Goal: Information Seeking & Learning: Learn about a topic

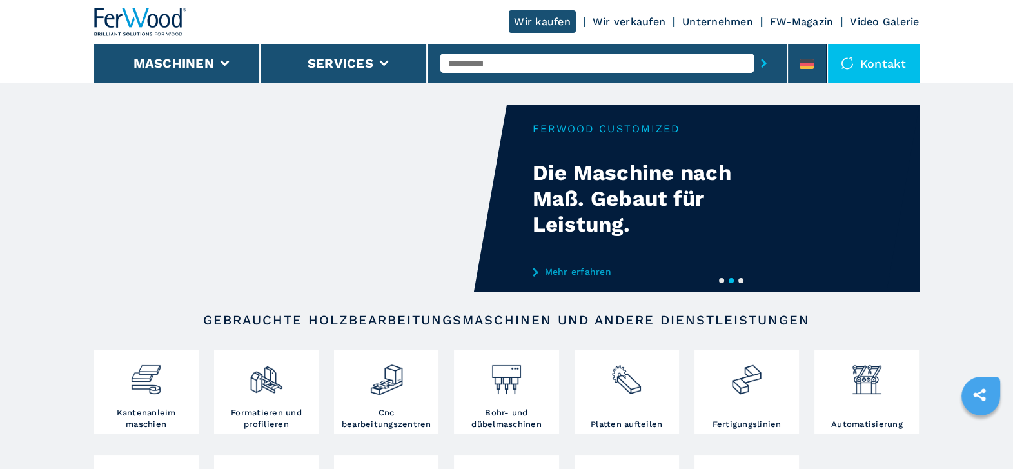
click at [740, 280] on button "3" at bounding box center [741, 280] width 5 height 5
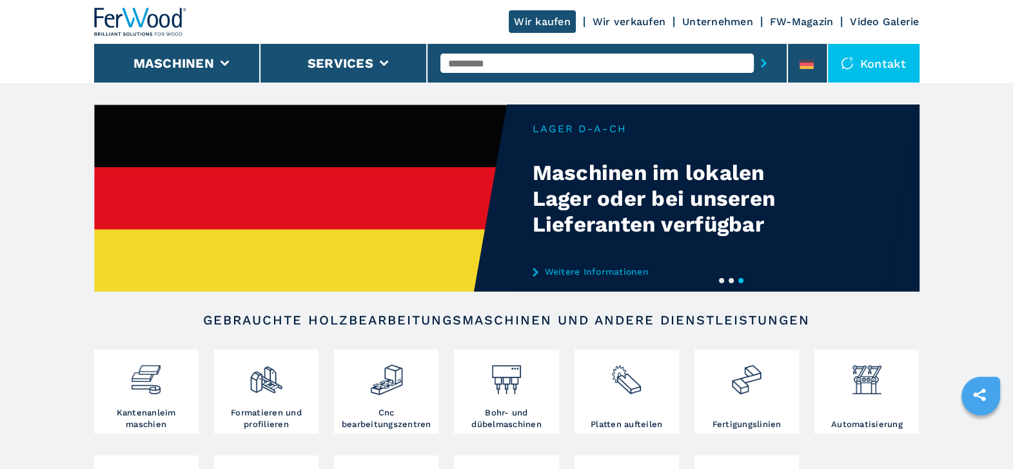
click at [719, 282] on button "1" at bounding box center [721, 280] width 5 height 5
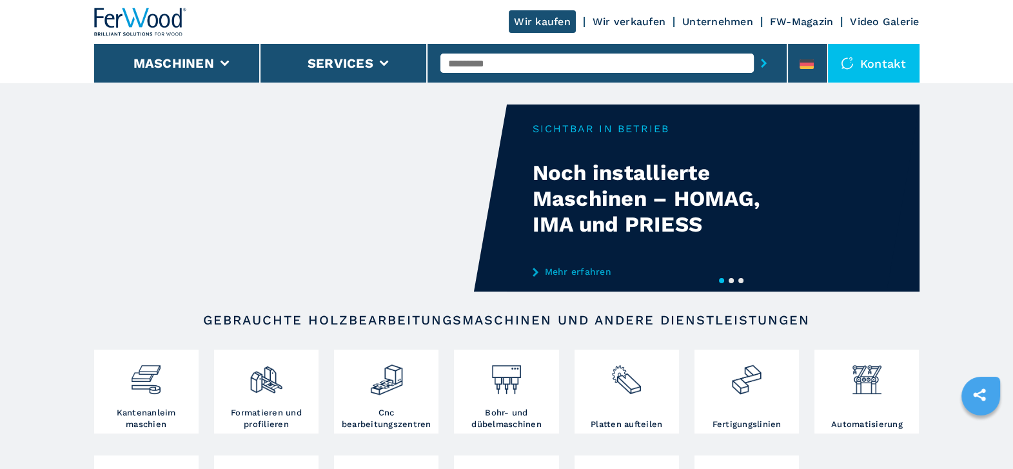
click at [647, 205] on div "Your browser does not support the video tag." at bounding box center [507, 198] width 826 height 187
click at [619, 168] on div "Your browser does not support the video tag." at bounding box center [507, 198] width 826 height 187
click at [573, 272] on link "Mehr erfahren" at bounding box center [659, 271] width 253 height 10
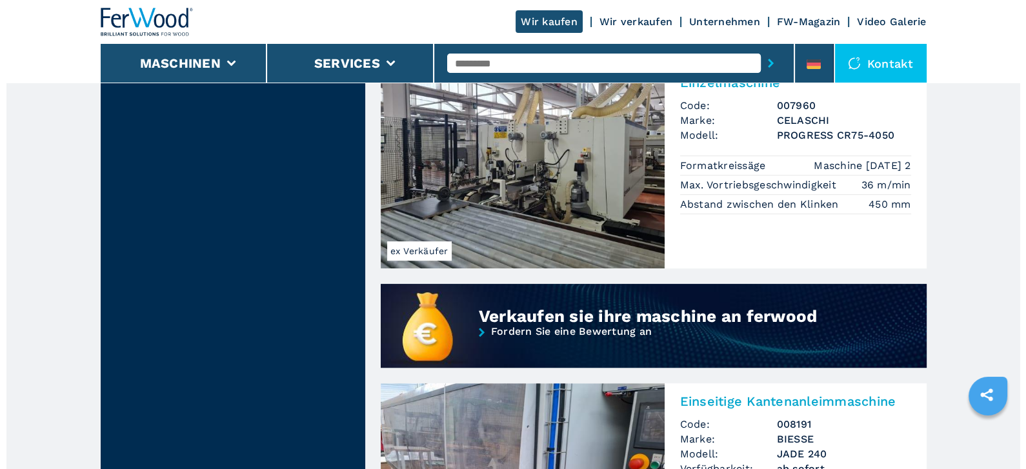
scroll to position [499, 0]
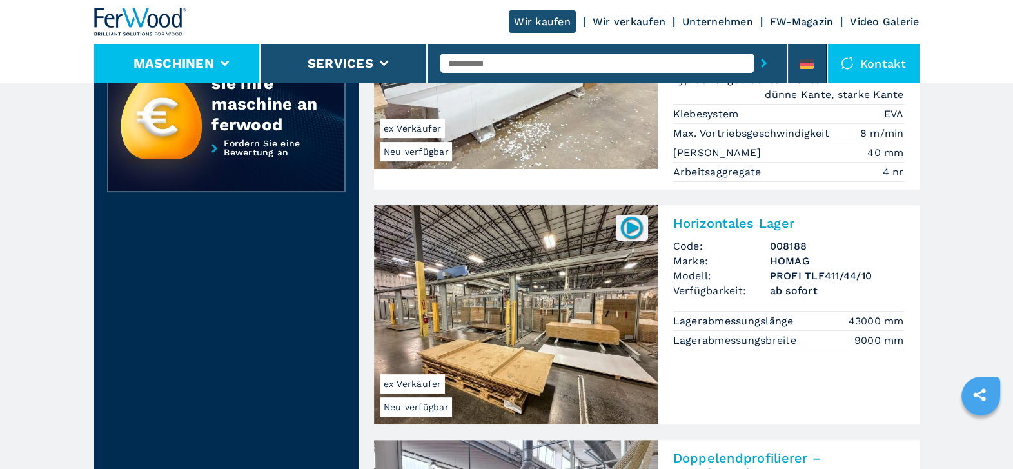
click at [231, 62] on li "Maschinen" at bounding box center [177, 63] width 167 height 39
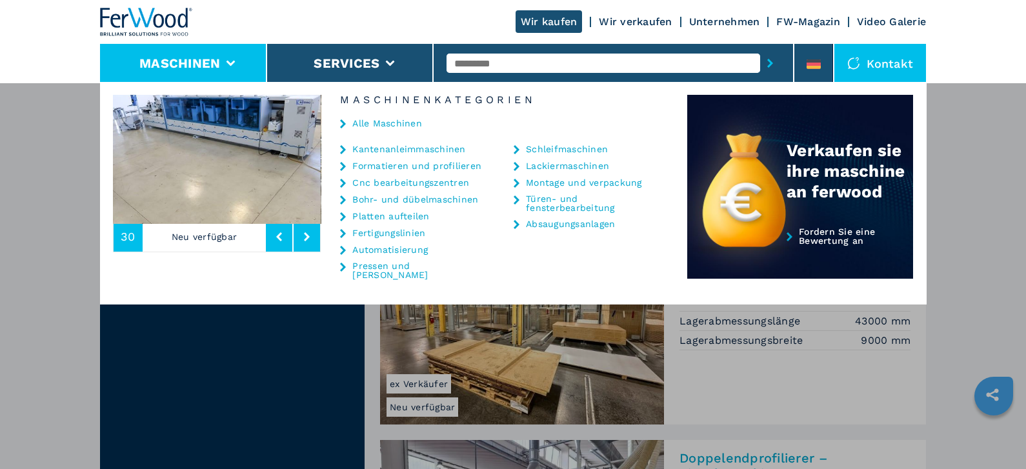
click at [399, 148] on link "Kantenanleimmaschinen" at bounding box center [408, 149] width 113 height 9
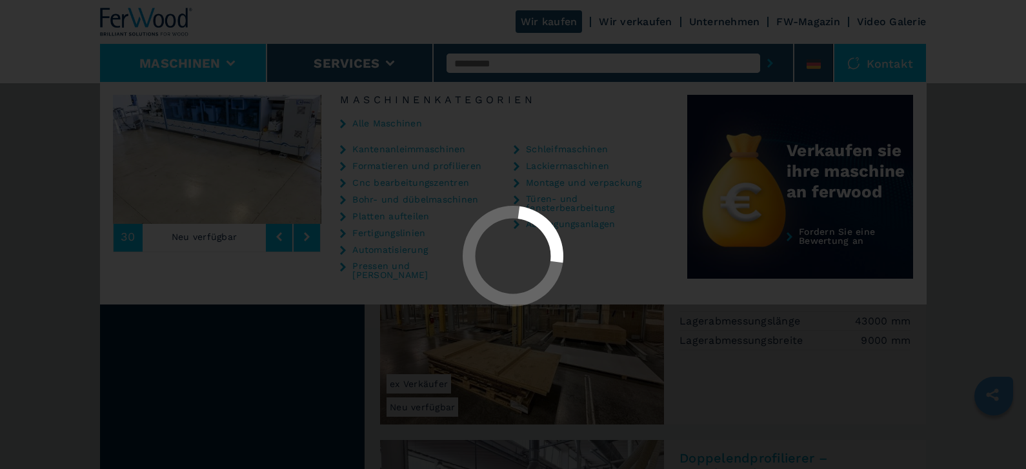
select select "**********"
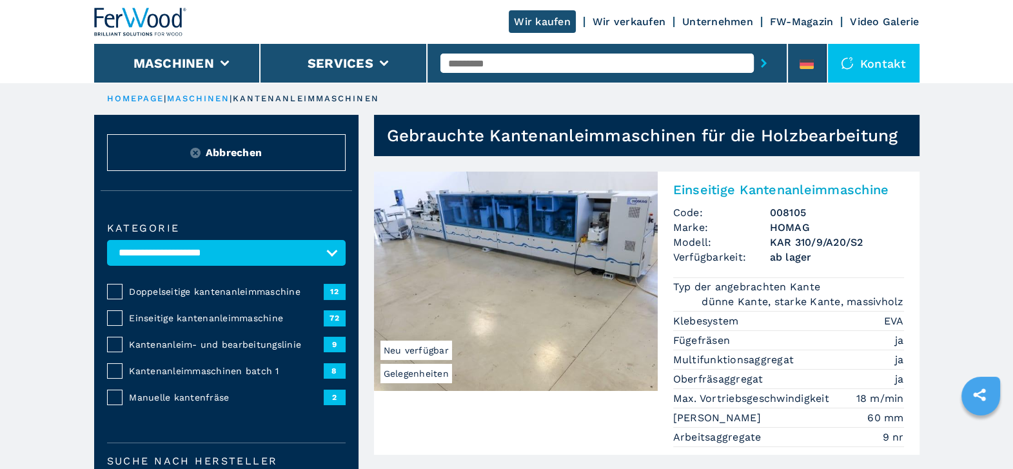
click at [726, 190] on h2 "Einseitige Kantenanleimmaschine" at bounding box center [788, 189] width 231 height 15
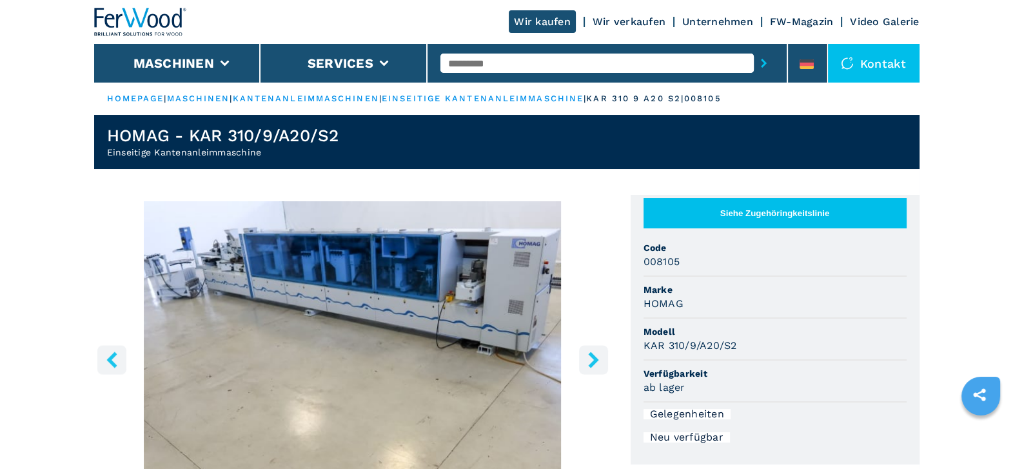
click at [591, 363] on icon "right-button" at bounding box center [593, 360] width 10 height 16
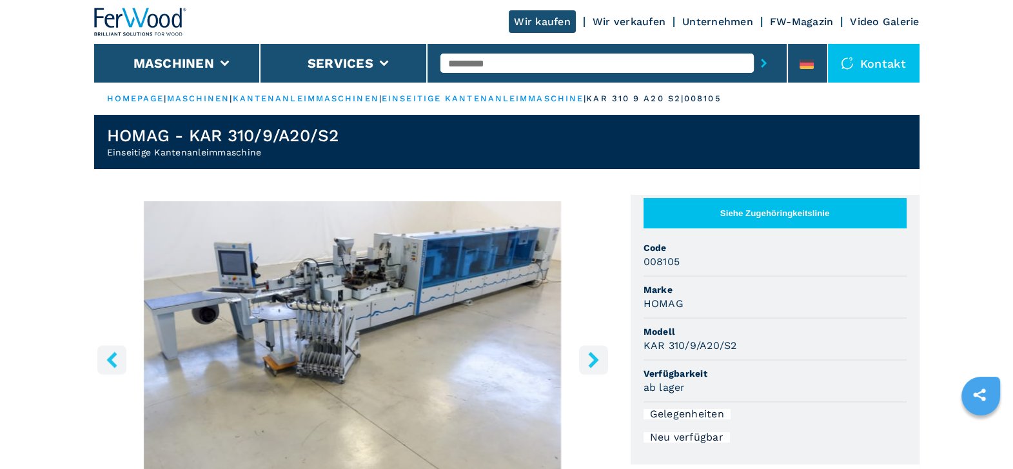
click at [591, 365] on icon "right-button" at bounding box center [593, 360] width 10 height 16
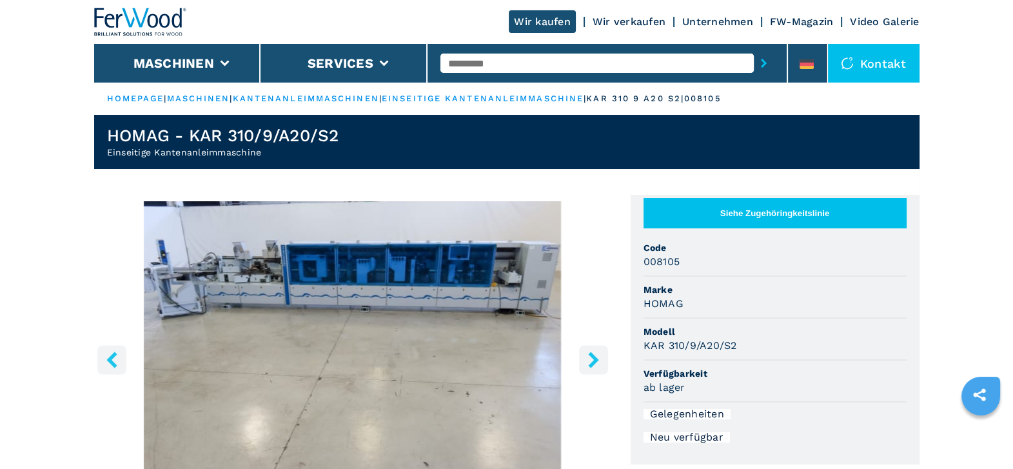
click at [591, 365] on icon "right-button" at bounding box center [593, 360] width 10 height 16
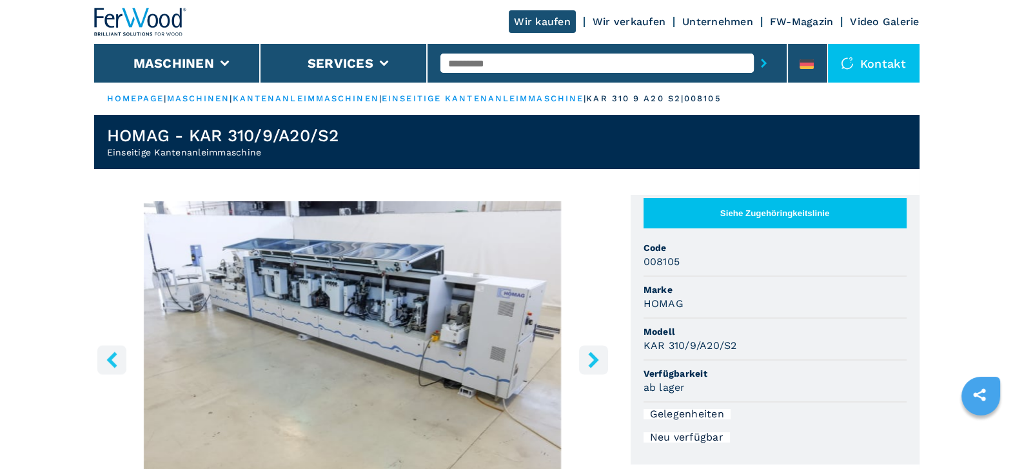
click at [591, 365] on icon "right-button" at bounding box center [593, 360] width 10 height 16
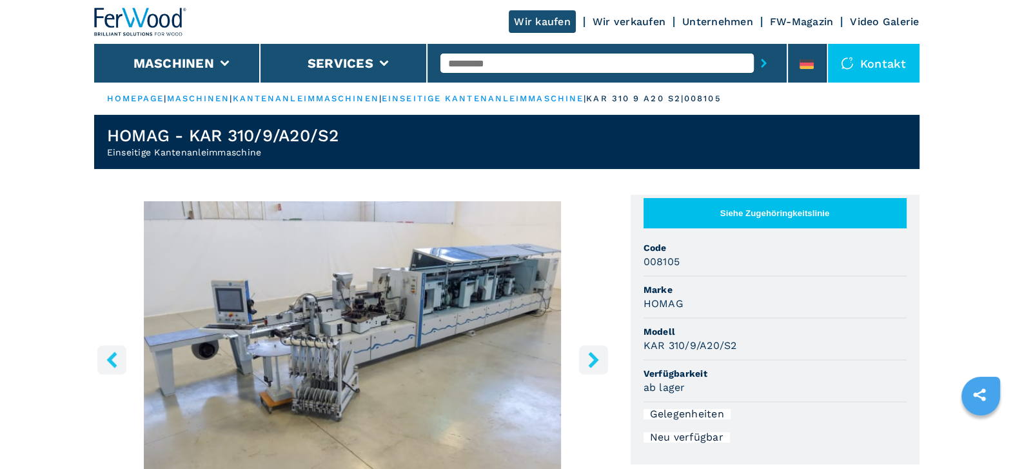
click at [591, 368] on icon "right-button" at bounding box center [594, 360] width 16 height 16
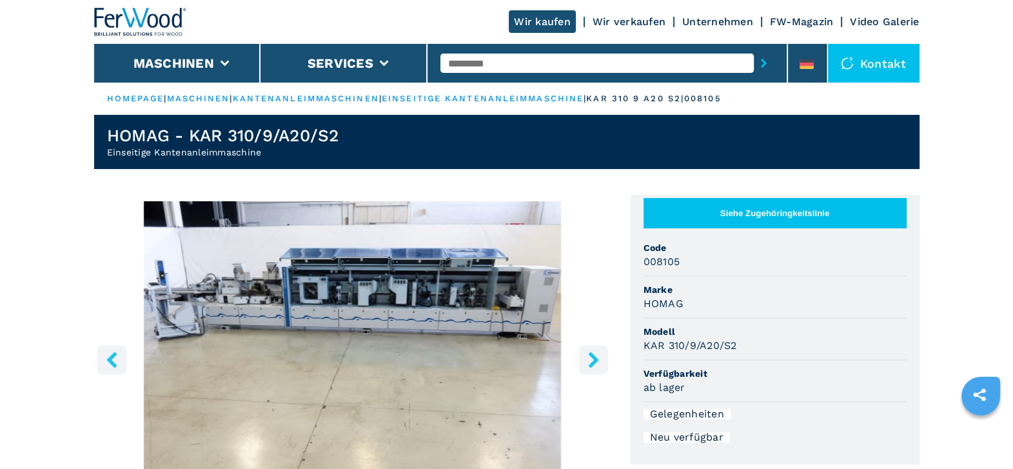
click at [588, 358] on icon "right-button" at bounding box center [594, 360] width 16 height 16
